Goal: Information Seeking & Learning: Learn about a topic

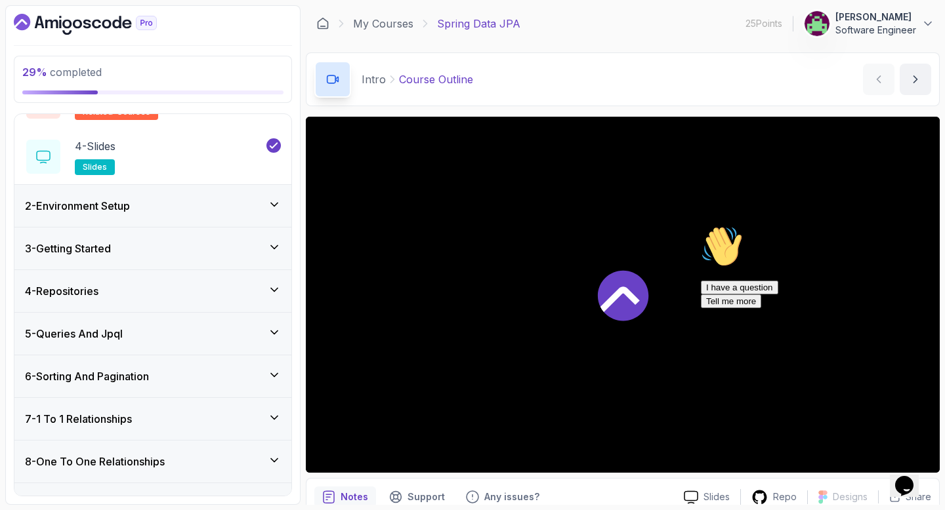
scroll to position [194, 0]
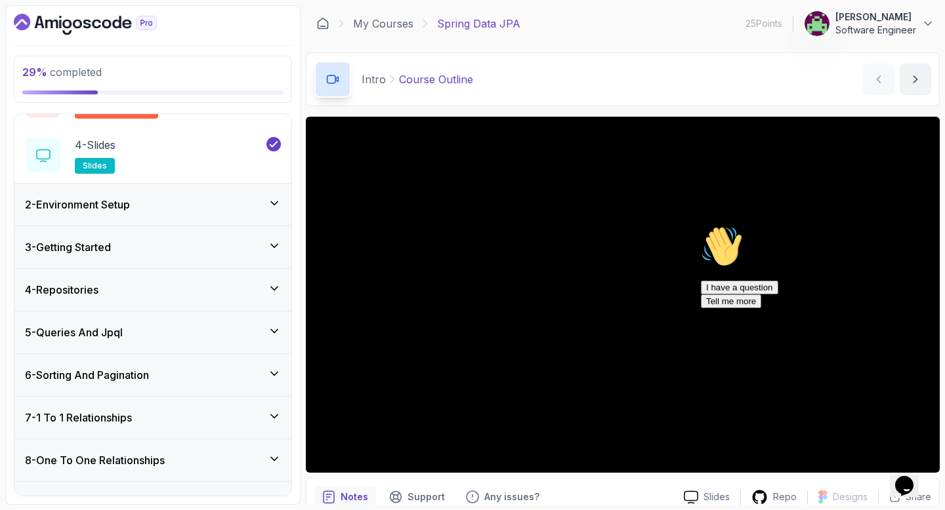
click at [207, 323] on div "5 - Queries And Jpql" at bounding box center [152, 333] width 277 height 42
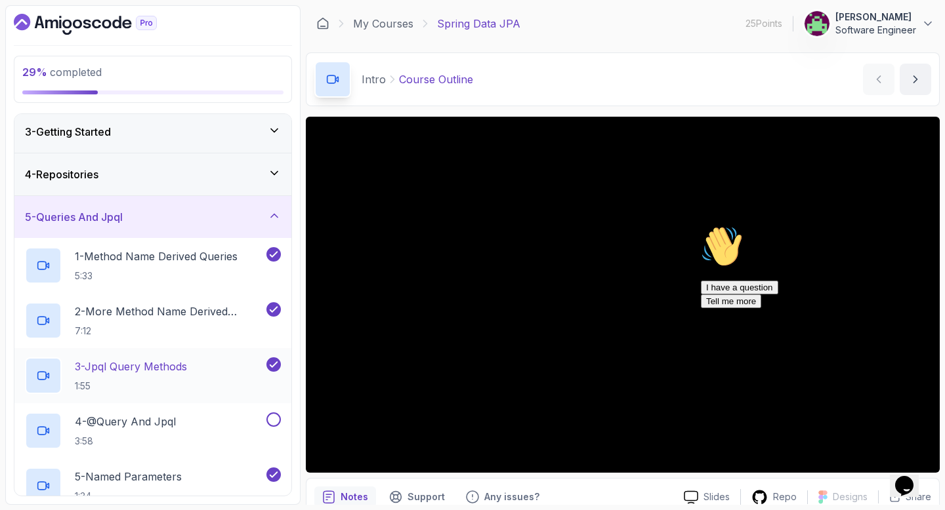
scroll to position [200, 0]
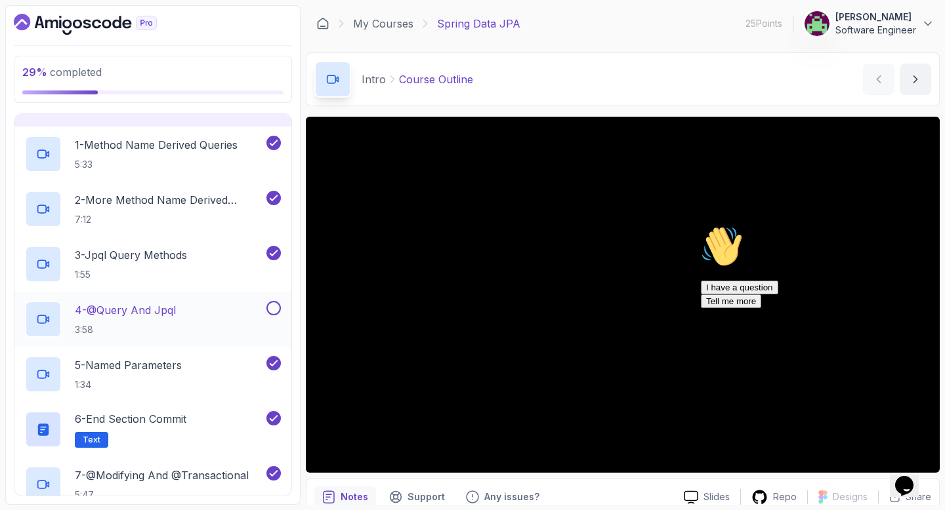
click at [271, 309] on button at bounding box center [273, 308] width 14 height 14
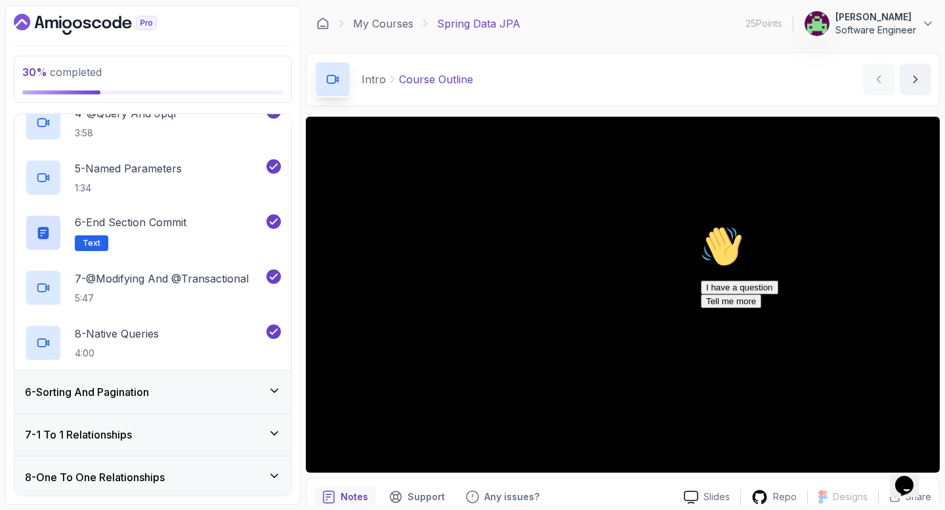
click at [207, 396] on div "6 - Sorting And Pagination" at bounding box center [153, 392] width 256 height 16
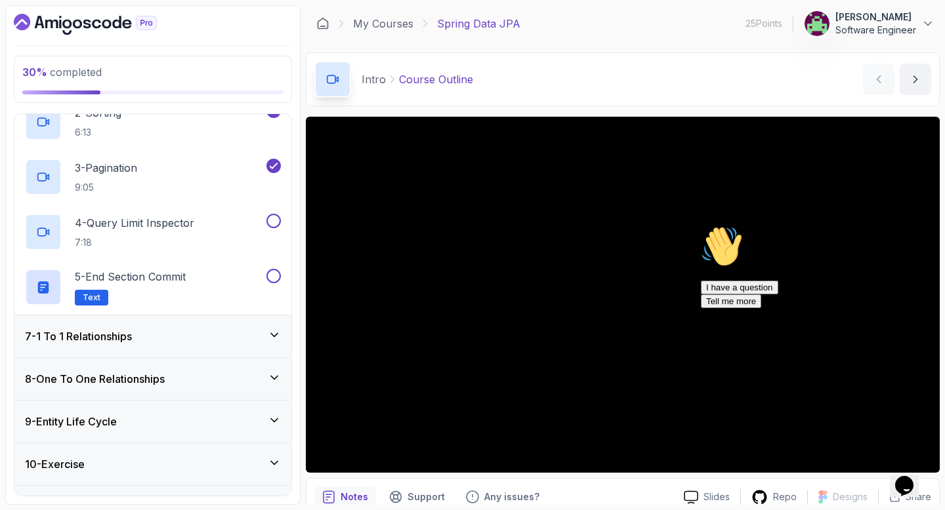
scroll to position [329, 0]
click at [274, 279] on button at bounding box center [273, 277] width 14 height 14
click at [276, 222] on button at bounding box center [273, 222] width 14 height 14
click at [178, 224] on p "4 - Query Limit Inspector" at bounding box center [134, 224] width 119 height 16
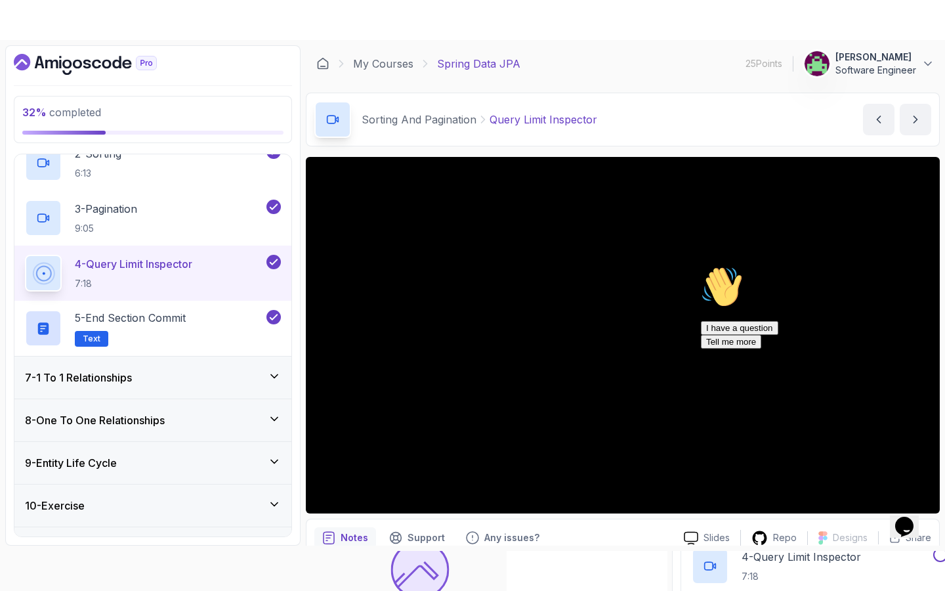
scroll to position [59, 0]
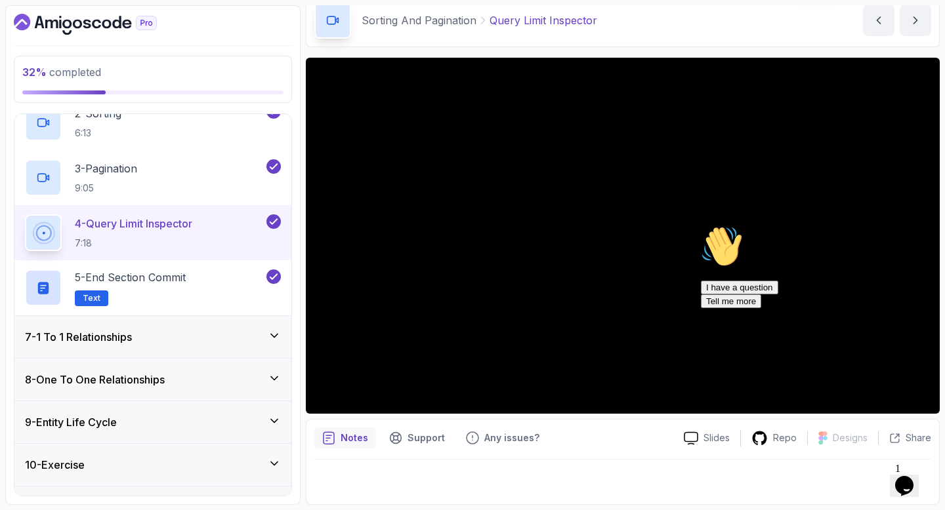
click at [701, 226] on icon "Chat attention grabber" at bounding box center [701, 226] width 0 height 0
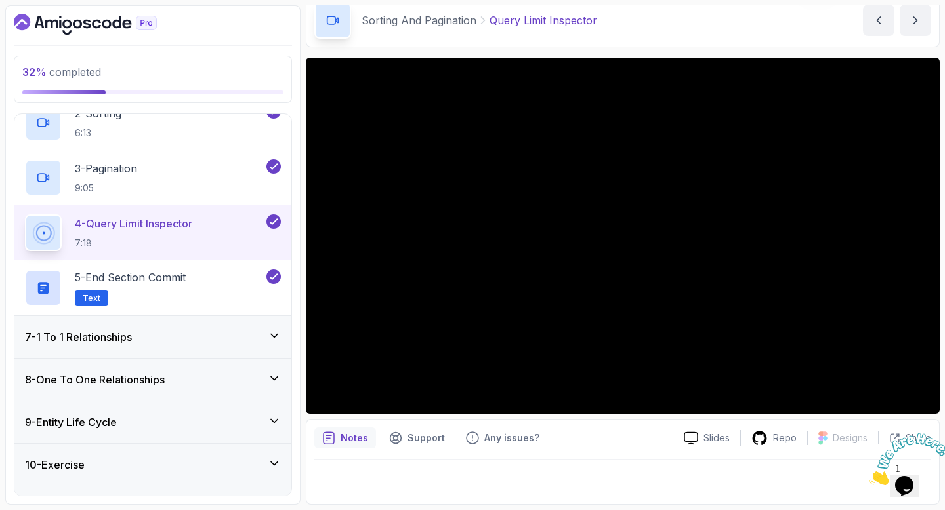
scroll to position [0, 0]
